Goal: Transaction & Acquisition: Purchase product/service

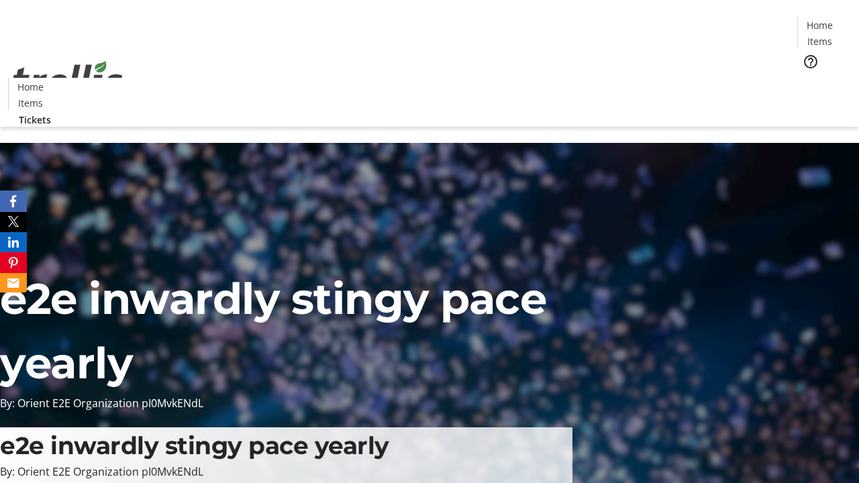
click at [808, 78] on span "Tickets" at bounding box center [824, 85] width 32 height 14
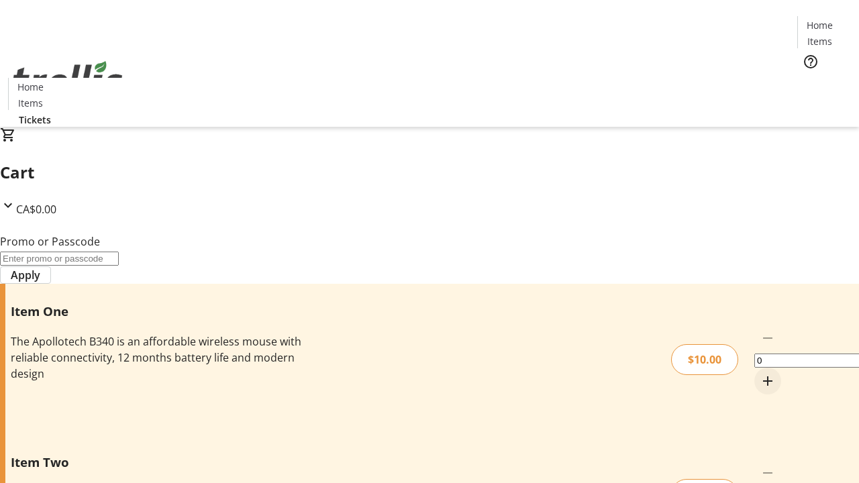
click at [759, 373] on mat-icon "Increment by one" at bounding box center [767, 381] width 16 height 16
type input "1"
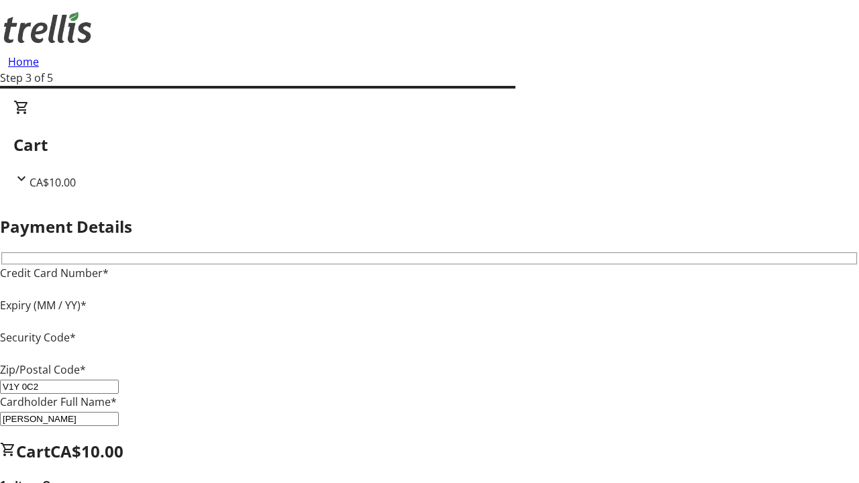
type input "V1Y 0C2"
